Goal: Task Accomplishment & Management: Complete application form

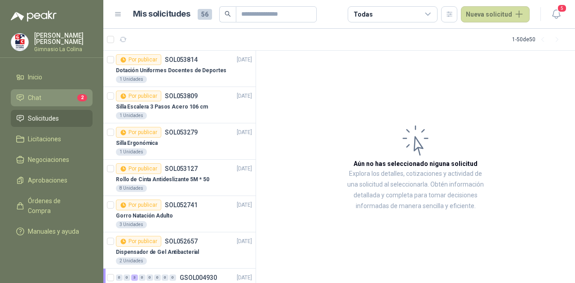
click at [58, 104] on link "Chat 2" at bounding box center [52, 97] width 82 height 17
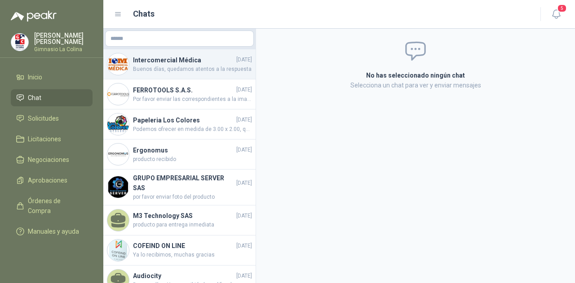
click at [212, 55] on h4 "Intercomercial Médica" at bounding box center [183, 60] width 101 height 10
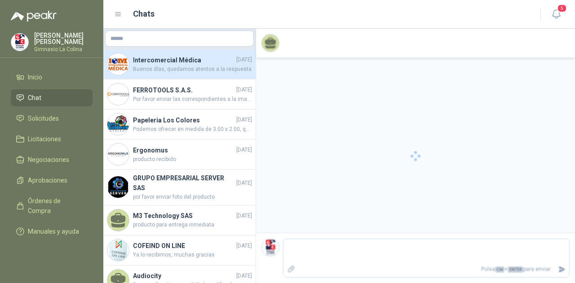
scroll to position [97, 0]
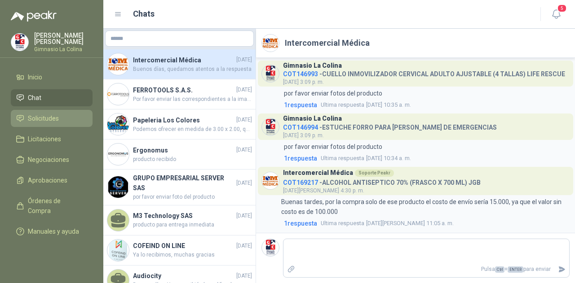
click at [53, 117] on span "Solicitudes" at bounding box center [43, 119] width 31 height 10
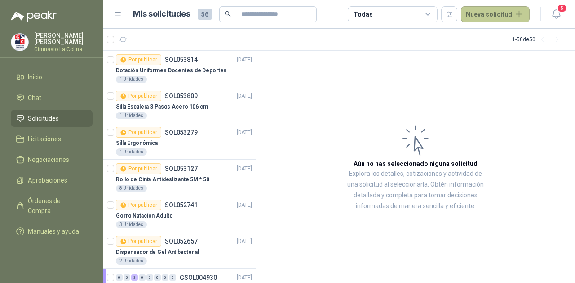
click at [498, 18] on button "Nueva solicitud" at bounding box center [495, 14] width 69 height 16
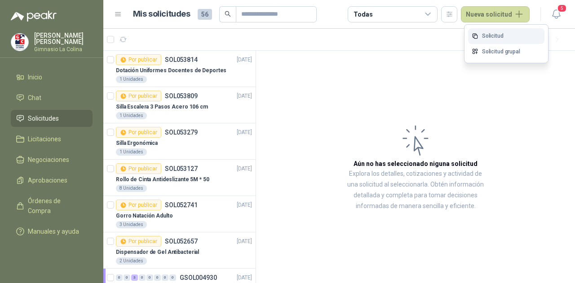
click at [498, 35] on link "Solicitud" at bounding box center [506, 36] width 76 height 16
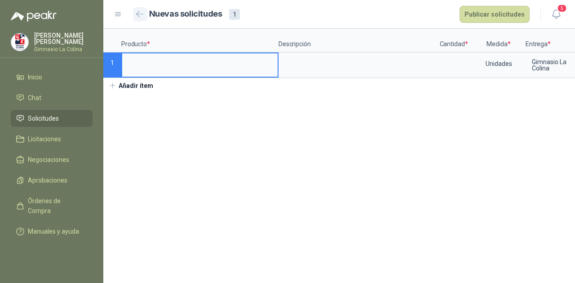
click at [138, 11] on icon "button" at bounding box center [140, 14] width 8 height 7
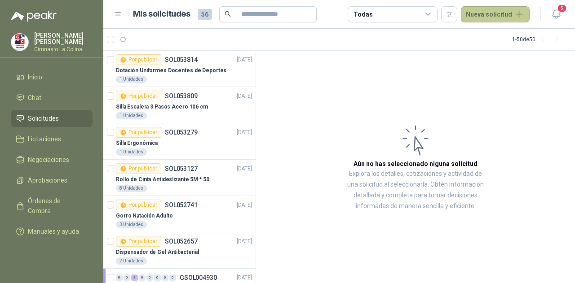
click at [500, 13] on button "Nueva solicitud" at bounding box center [495, 14] width 69 height 16
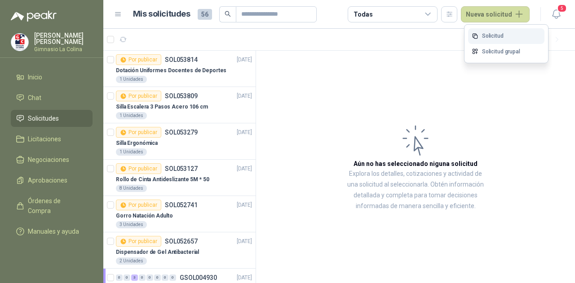
click at [477, 39] on icon at bounding box center [474, 36] width 7 height 7
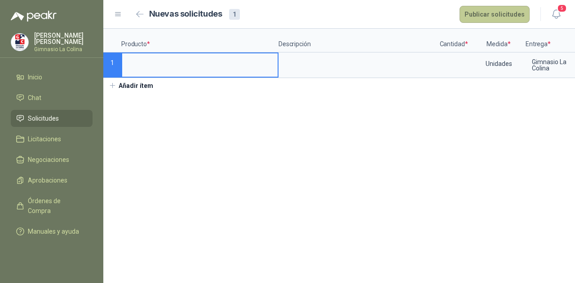
click at [472, 10] on button "Publicar solicitudes" at bounding box center [494, 14] width 70 height 17
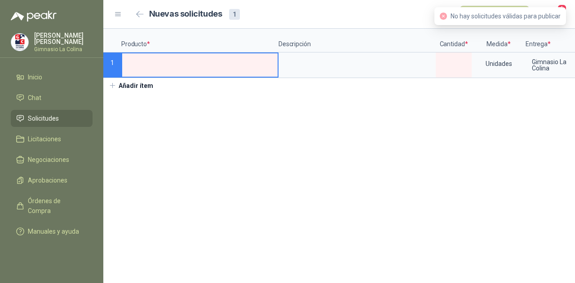
click at [131, 16] on div "Nuevas solicitudes 1 Publicar solicitudes" at bounding box center [321, 14] width 415 height 17
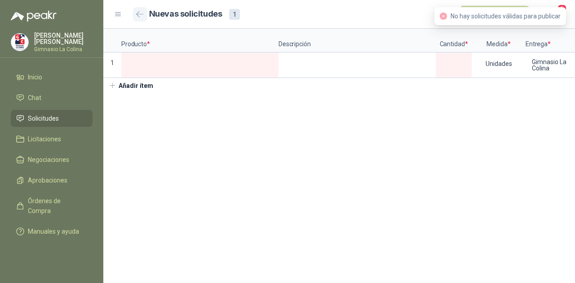
click at [139, 15] on icon "button" at bounding box center [140, 14] width 8 height 7
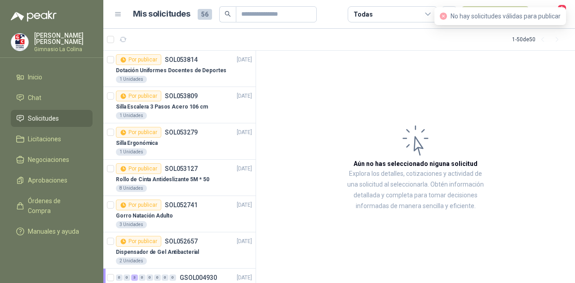
click at [442, 15] on icon "close-circle" at bounding box center [442, 16] width 7 height 7
click at [26, 137] on li "Licitaciones" at bounding box center [51, 139] width 71 height 10
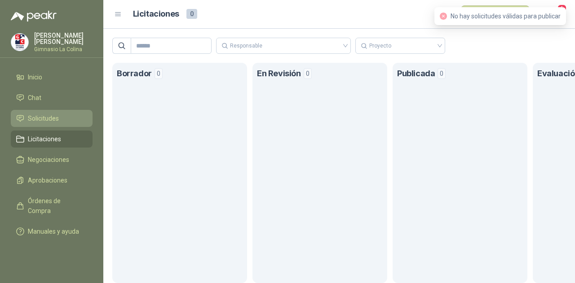
click at [53, 114] on span "Solicitudes" at bounding box center [43, 119] width 31 height 10
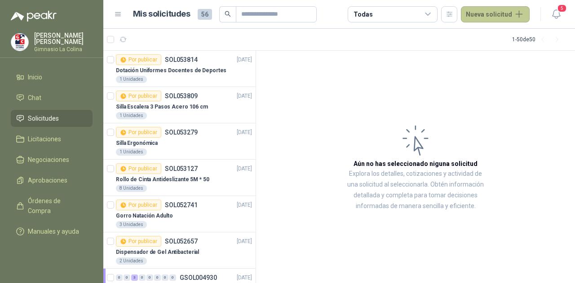
click at [473, 15] on button "Nueva solicitud" at bounding box center [495, 14] width 69 height 16
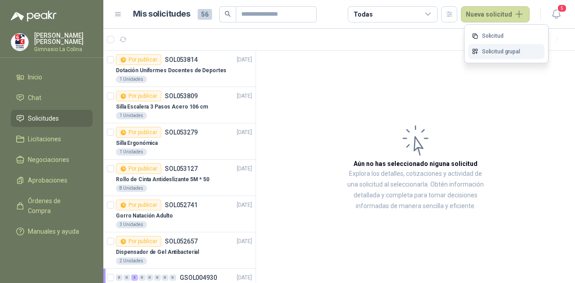
click at [480, 46] on link "Solicitud grupal" at bounding box center [506, 52] width 76 height 16
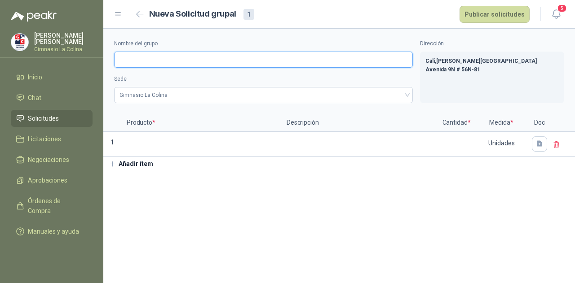
click at [271, 57] on input "Nombre del grupo" at bounding box center [263, 60] width 299 height 16
click at [206, 59] on input "**********" at bounding box center [263, 60] width 299 height 16
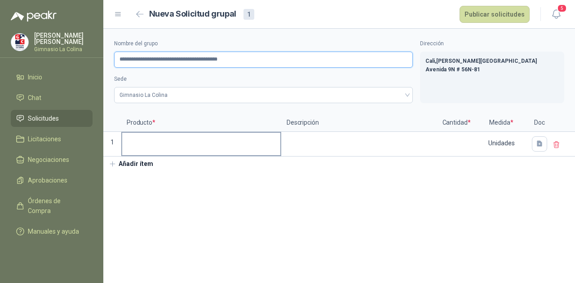
type input "**********"
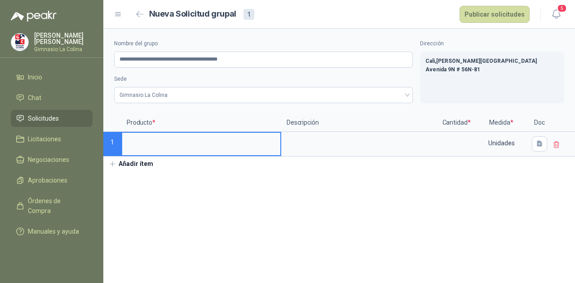
click at [182, 141] on input at bounding box center [201, 142] width 158 height 18
type input "*"
type input "**********"
click at [151, 162] on button "Añadir ítem" at bounding box center [130, 164] width 55 height 15
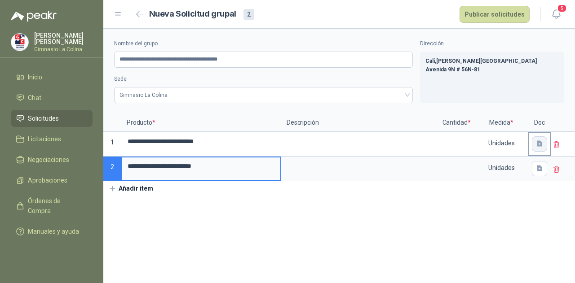
type input "**********"
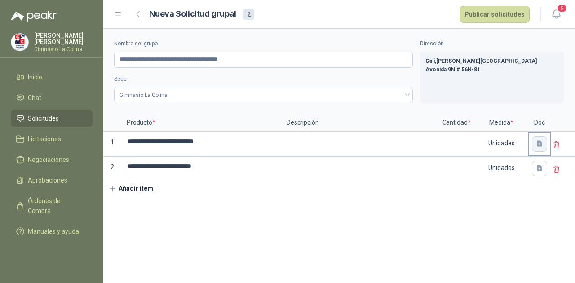
click at [540, 139] on button "button" at bounding box center [538, 143] width 15 height 15
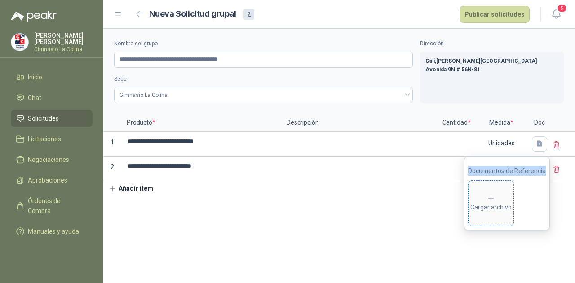
click at [503, 191] on span "Cargar archivo" at bounding box center [490, 203] width 45 height 45
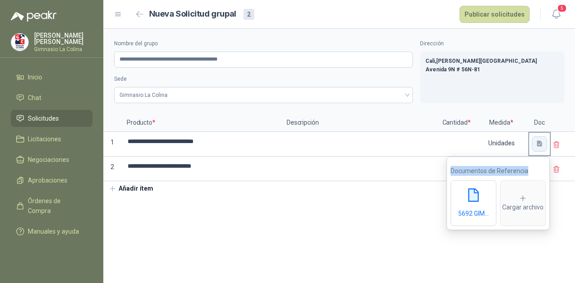
click at [540, 142] on icon "button" at bounding box center [538, 144] width 5 height 6
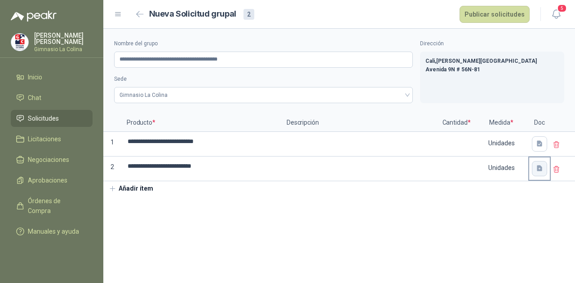
click at [537, 174] on button "button" at bounding box center [538, 168] width 15 height 15
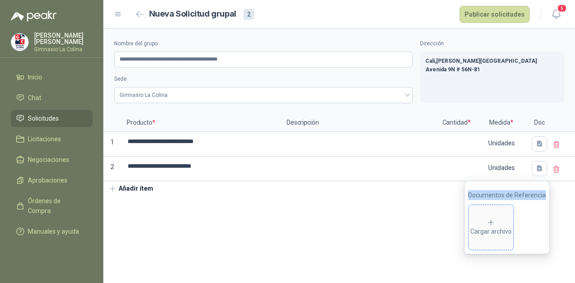
click at [495, 224] on icon at bounding box center [491, 223] width 8 height 8
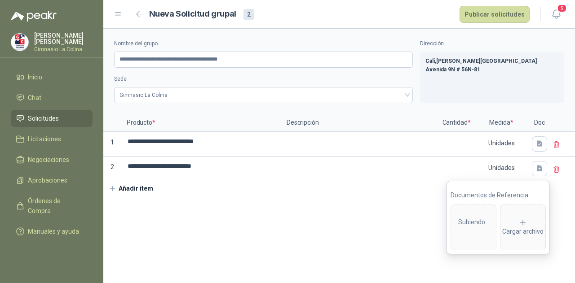
click at [206, 225] on section "**********" at bounding box center [338, 156] width 471 height 255
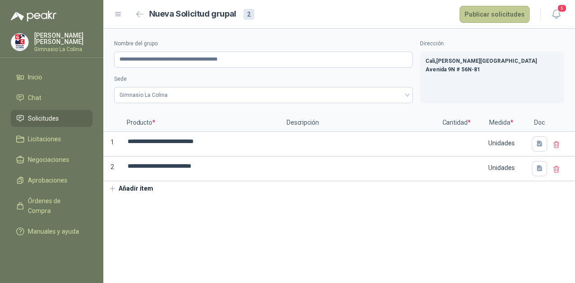
click at [508, 12] on button "Publicar solicitudes" at bounding box center [494, 14] width 70 height 17
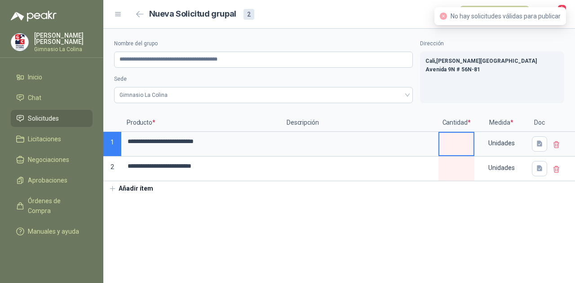
click at [458, 136] on input at bounding box center [456, 142] width 34 height 18
type input "*"
click at [462, 170] on input at bounding box center [456, 167] width 34 height 18
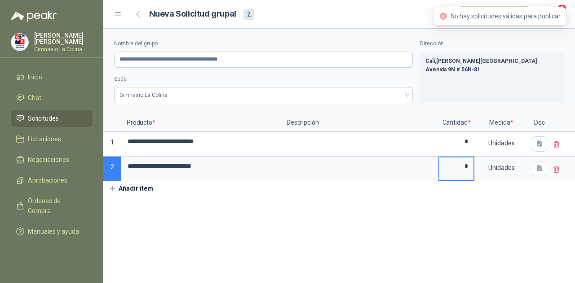
type input "*"
click at [429, 213] on section "**********" at bounding box center [338, 156] width 471 height 255
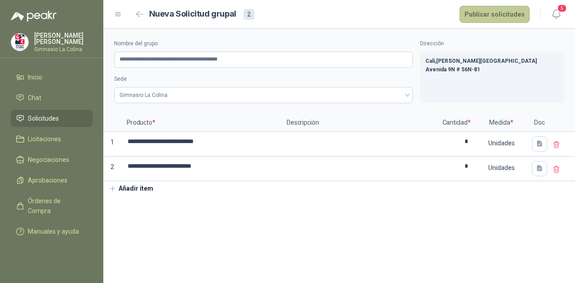
click at [482, 17] on button "Publicar solicitudes" at bounding box center [494, 14] width 70 height 17
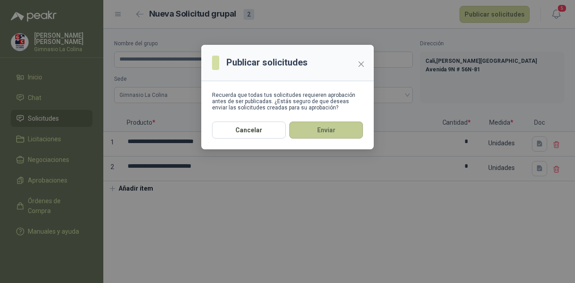
click at [324, 132] on button "Enviar" at bounding box center [326, 130] width 74 height 17
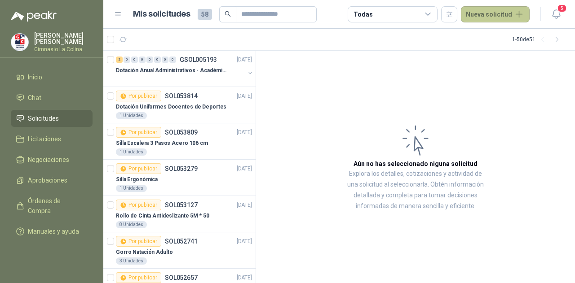
click at [483, 15] on button "Nueva solicitud" at bounding box center [495, 14] width 69 height 16
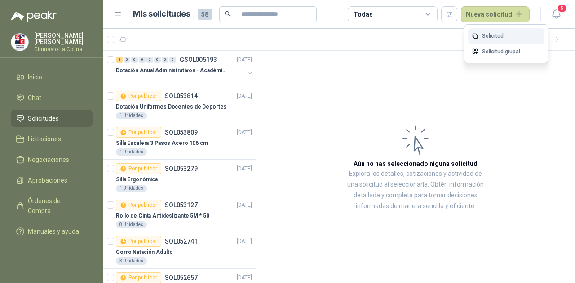
click at [487, 35] on link "Solicitud" at bounding box center [506, 36] width 76 height 16
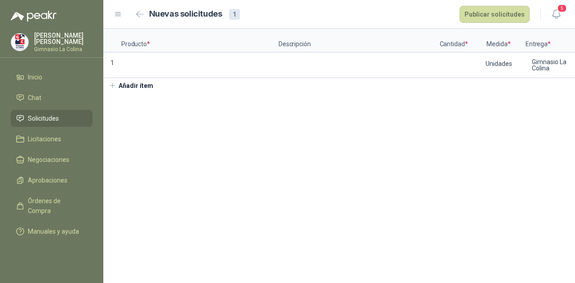
click at [0, 230] on ul "Inicio Chat Solicitudes Licitaciones Negociaciones Aprobaciones Órdenes de Comp…" at bounding box center [51, 156] width 103 height 175
click at [145, 14] on button "button" at bounding box center [140, 14] width 14 height 14
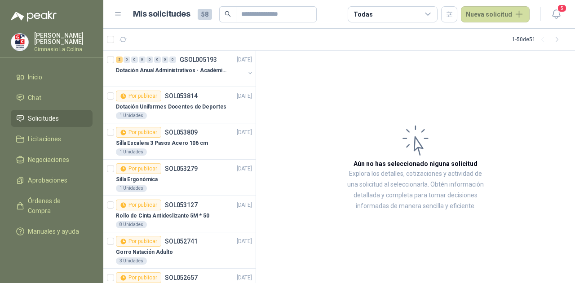
click at [517, 23] on header "Mis solicitudes 58 Todas Nueva solicitud 5" at bounding box center [338, 14] width 471 height 29
click at [511, 22] on button "Nueva solicitud" at bounding box center [495, 14] width 69 height 16
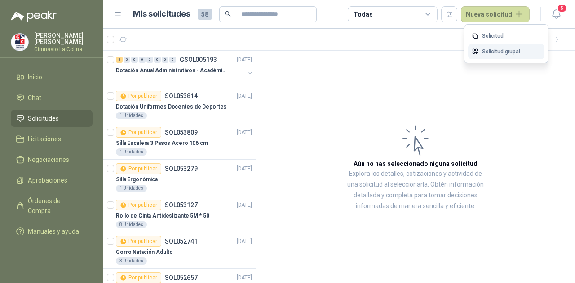
click at [492, 57] on link "Solicitud grupal" at bounding box center [506, 52] width 76 height 16
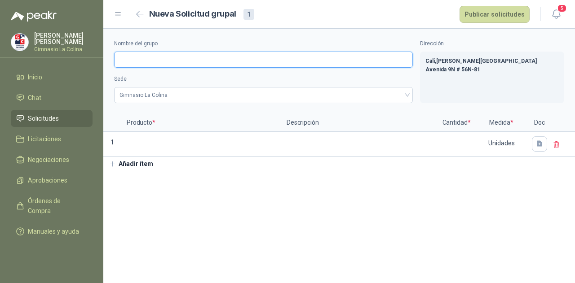
click at [196, 62] on input "Nombre del grupo" at bounding box center [263, 60] width 299 height 16
type input "**********"
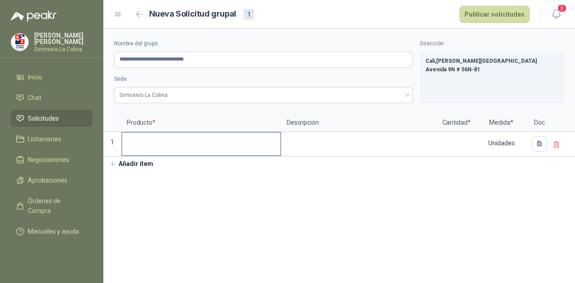
click at [173, 153] on label at bounding box center [201, 144] width 158 height 22
click at [173, 150] on input at bounding box center [201, 142] width 158 height 18
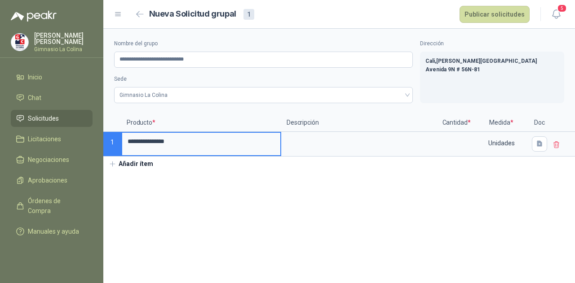
type input "**********"
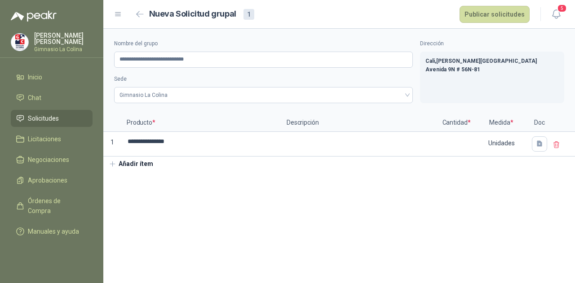
click at [143, 162] on button "Añadir ítem" at bounding box center [130, 164] width 55 height 15
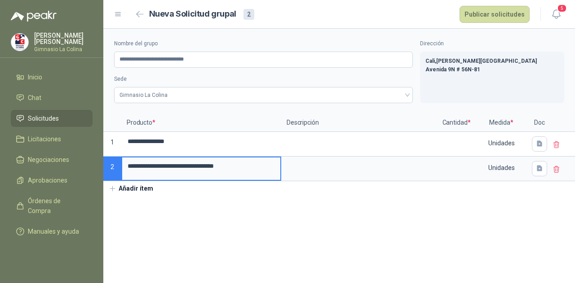
type input "**********"
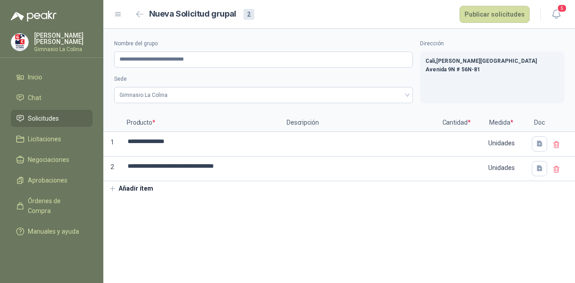
click at [144, 186] on button "Añadir ítem" at bounding box center [130, 188] width 55 height 15
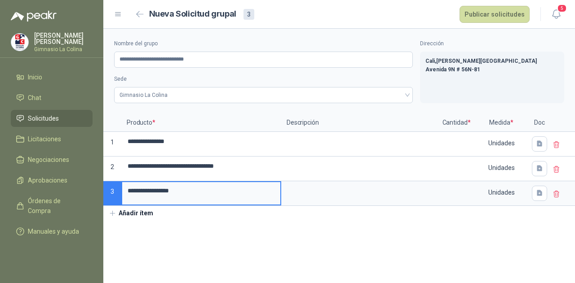
click at [139, 192] on input "**********" at bounding box center [201, 191] width 158 height 18
type input "**********"
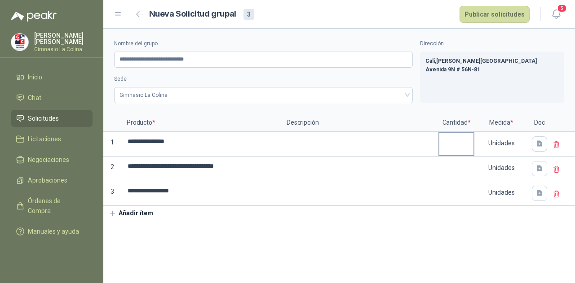
click at [453, 151] on label at bounding box center [456, 144] width 34 height 22
click at [280, 150] on input "**********" at bounding box center [201, 142] width 158 height 18
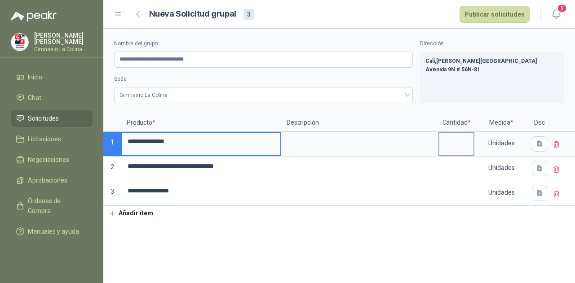
click at [457, 145] on input at bounding box center [456, 142] width 34 height 18
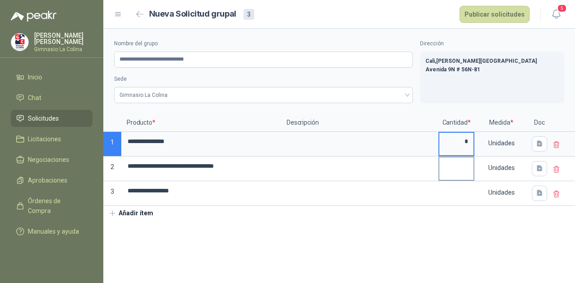
type input "*"
click at [461, 164] on input at bounding box center [456, 167] width 34 height 18
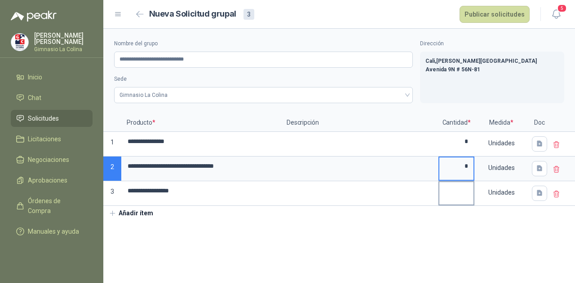
type input "*"
click at [462, 190] on input at bounding box center [456, 191] width 34 height 18
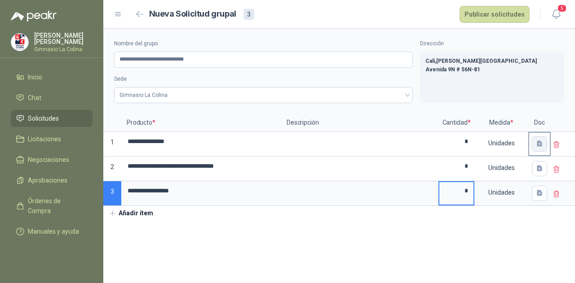
type input "*"
click at [540, 138] on button "button" at bounding box center [538, 143] width 15 height 15
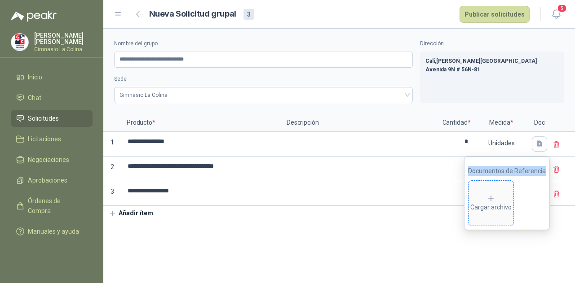
click at [495, 194] on icon at bounding box center [491, 198] width 8 height 8
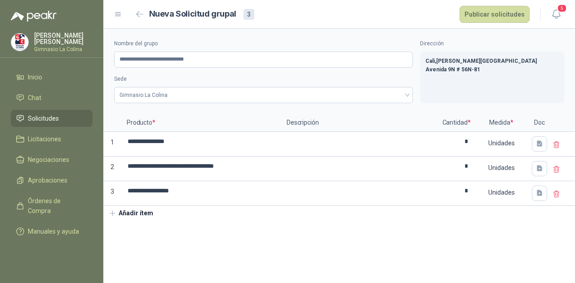
click at [442, 78] on div "[GEOGRAPHIC_DATA] , [PERSON_NAME][GEOGRAPHIC_DATA][STREET_ADDRESS]" at bounding box center [492, 78] width 144 height 52
click at [532, 171] on button "button" at bounding box center [538, 168] width 15 height 15
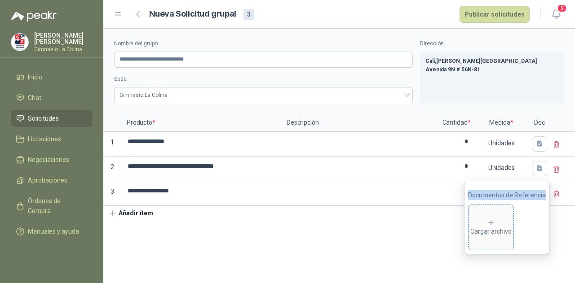
click at [493, 211] on span "Cargar archivo" at bounding box center [490, 227] width 45 height 45
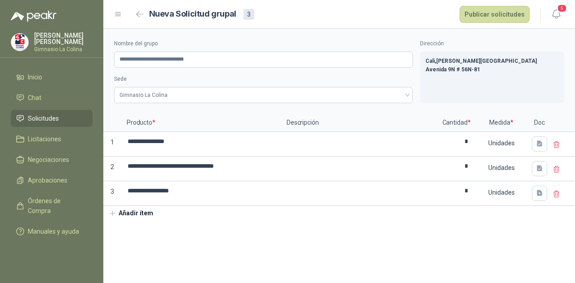
click at [430, 246] on section "**********" at bounding box center [338, 156] width 471 height 255
click at [541, 191] on icon "button" at bounding box center [540, 193] width 8 height 8
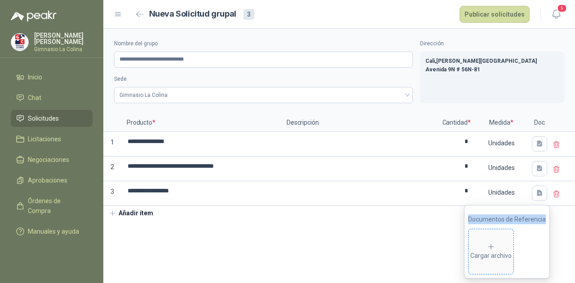
click at [492, 246] on icon at bounding box center [490, 247] width 5 height 5
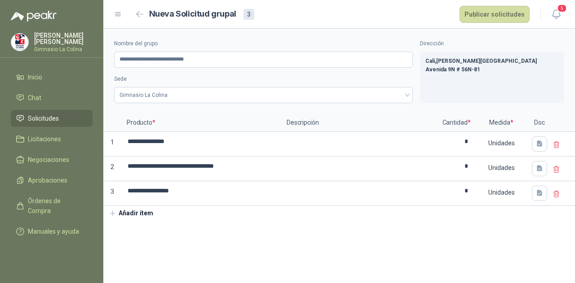
click at [215, 241] on section "**********" at bounding box center [338, 156] width 471 height 255
click at [502, 9] on button "Publicar solicitudes" at bounding box center [494, 14] width 70 height 17
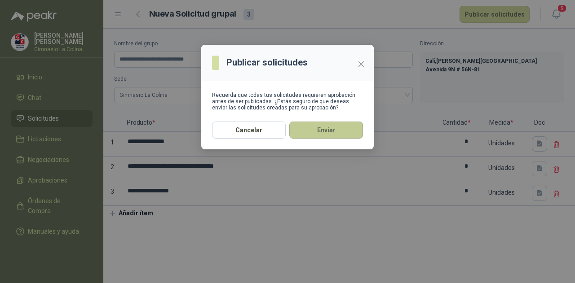
click at [339, 131] on button "Enviar" at bounding box center [326, 130] width 74 height 17
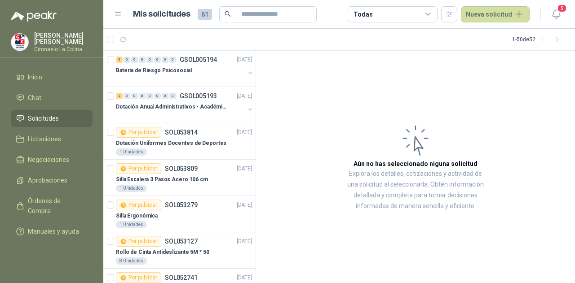
click at [343, 116] on article "Aún no has seleccionado niguna solicitud Explora los detalles, cotizaciones y a…" at bounding box center [415, 167] width 319 height 233
click at [559, 24] on header "Mis solicitudes 61 Todas Nueva solicitud 5" at bounding box center [338, 14] width 471 height 29
click at [556, 13] on icon "button" at bounding box center [555, 14] width 11 height 11
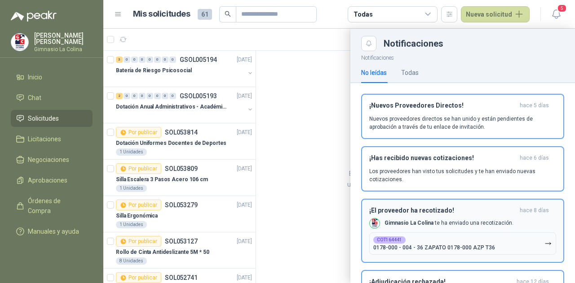
click at [399, 227] on div "Gimnasio La Colina te ha enviado una recotización." at bounding box center [441, 223] width 144 height 11
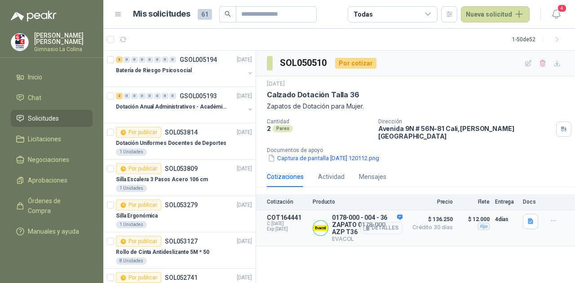
click at [384, 223] on button "Detalles" at bounding box center [381, 228] width 42 height 12
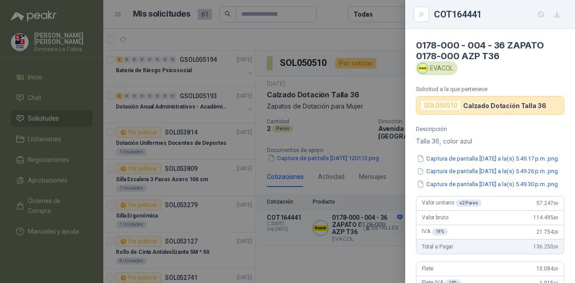
scroll to position [246, 0]
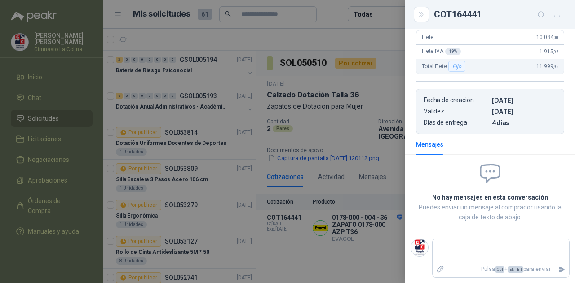
click at [374, 125] on div at bounding box center [287, 141] width 575 height 283
